Goal: Find specific page/section: Find specific page/section

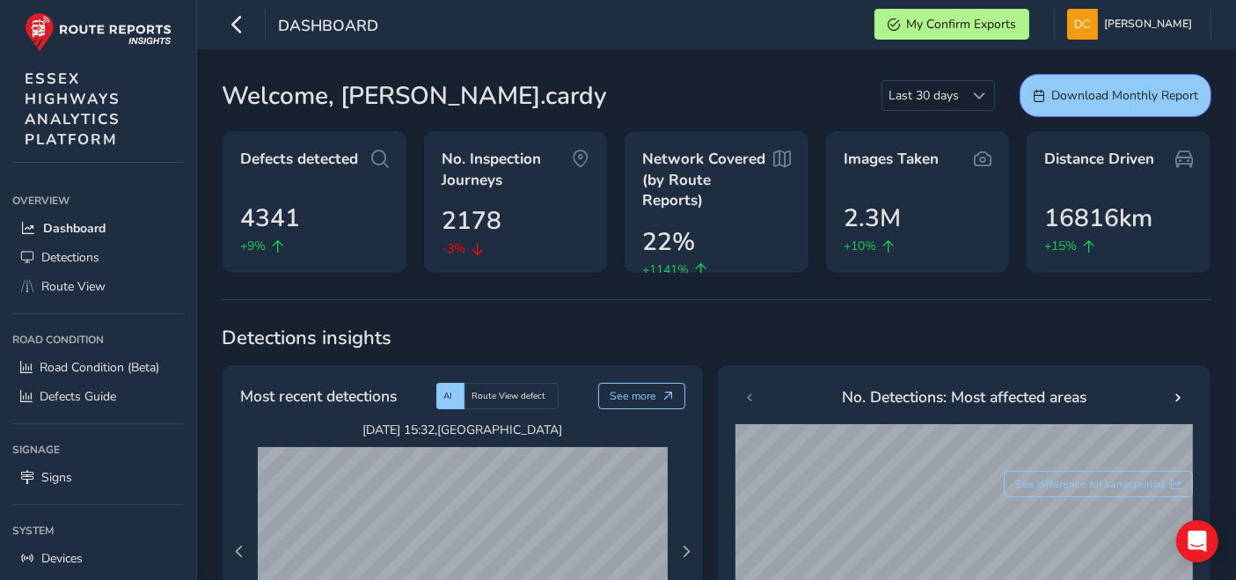
scroll to position [96, 0]
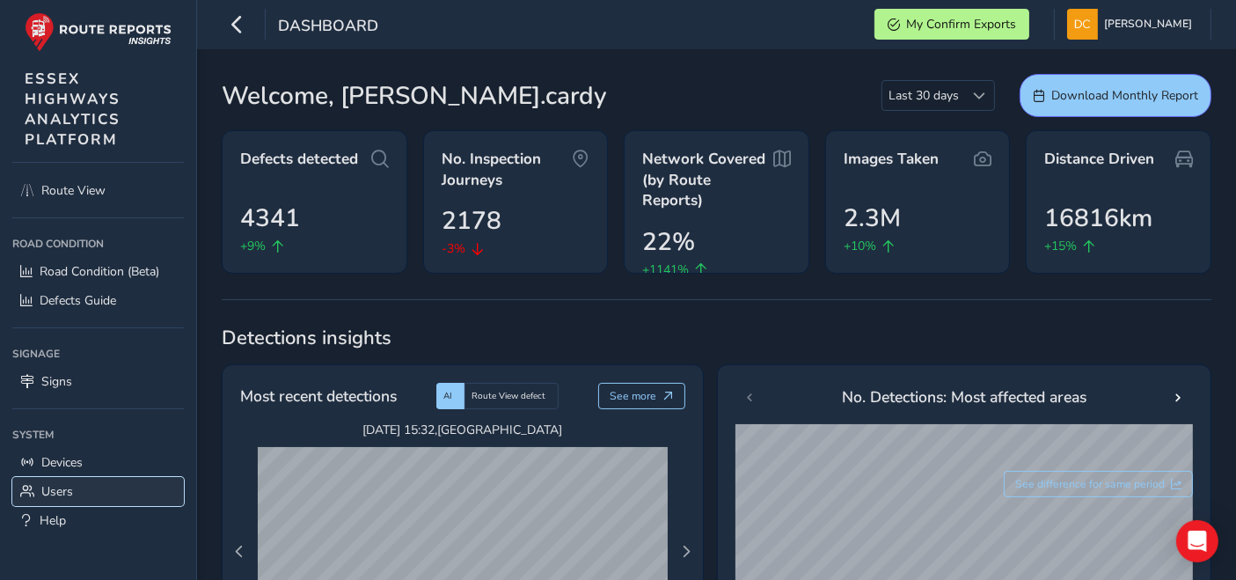
click at [90, 492] on link "Users" at bounding box center [97, 491] width 171 height 29
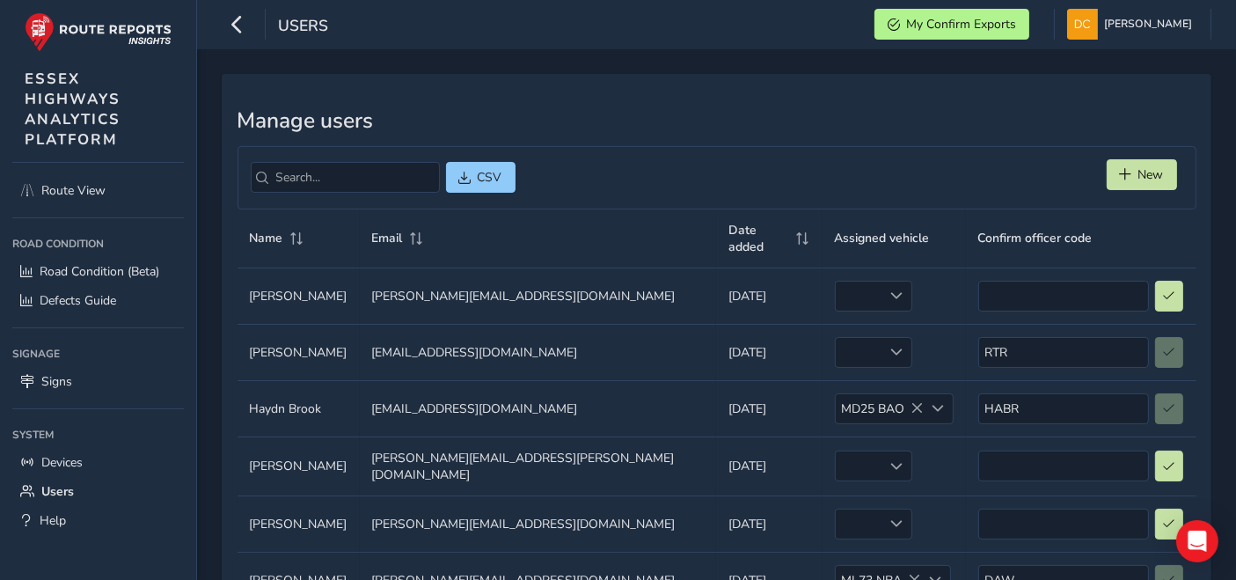
click at [348, 192] on div "CSV New" at bounding box center [716, 177] width 959 height 63
click at [352, 179] on input "search" at bounding box center [345, 177] width 189 height 31
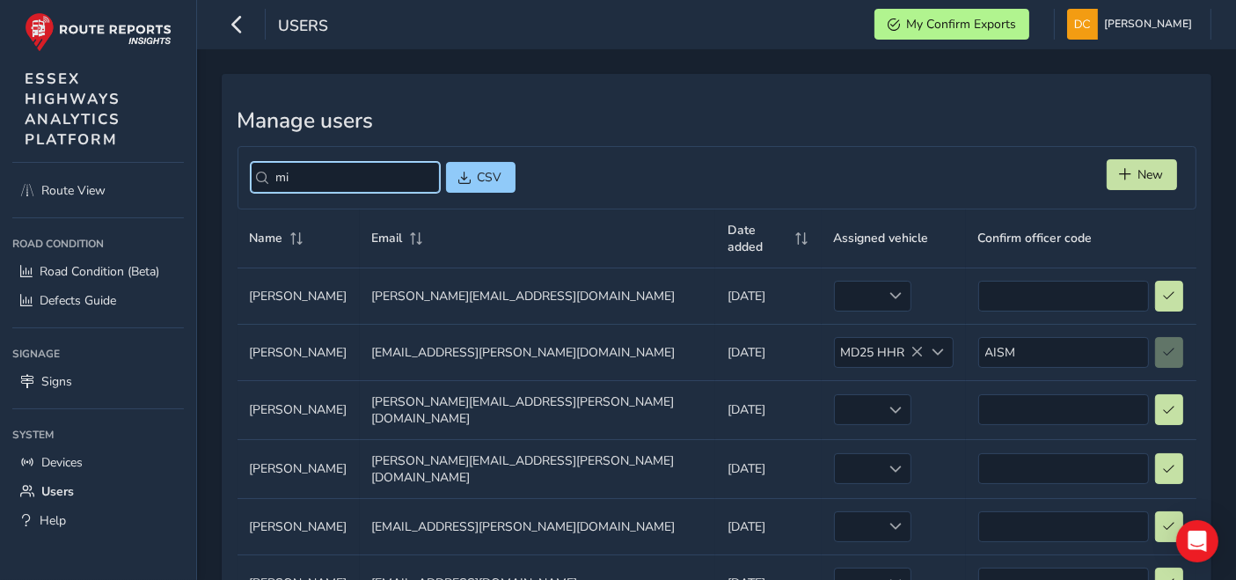
type input "mi"
